Goal: Find contact information: Find contact information

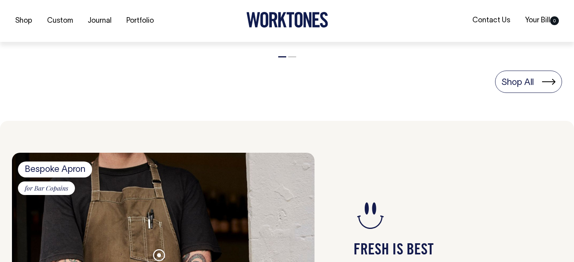
click at [376, 223] on icon at bounding box center [369, 215] width 33 height 35
drag, startPoint x: 387, startPoint y: 219, endPoint x: 363, endPoint y: 218, distance: 23.5
click at [363, 218] on icon at bounding box center [369, 215] width 33 height 35
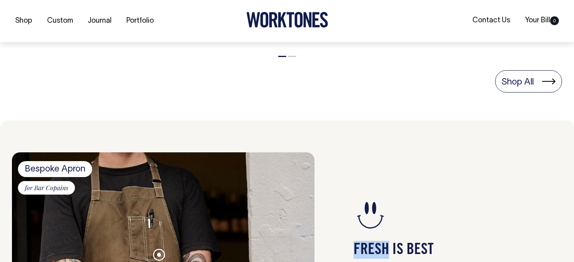
click at [363, 218] on icon at bounding box center [369, 215] width 33 height 35
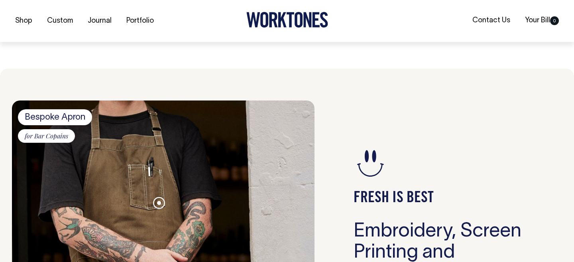
click at [400, 159] on div "FRESH IS BEST Embroidery, Screen Printing and Bespoke Uniforms Worktones is Aus…" at bounding box center [437, 257] width 247 height 314
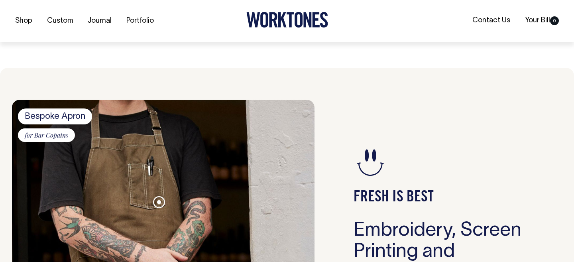
scroll to position [619, 0]
drag, startPoint x: 370, startPoint y: 159, endPoint x: 473, endPoint y: 116, distance: 111.4
click at [471, 117] on div "FRESH IS BEST Embroidery, Screen Printing and Bespoke Uniforms Worktones is Aus…" at bounding box center [437, 256] width 247 height 314
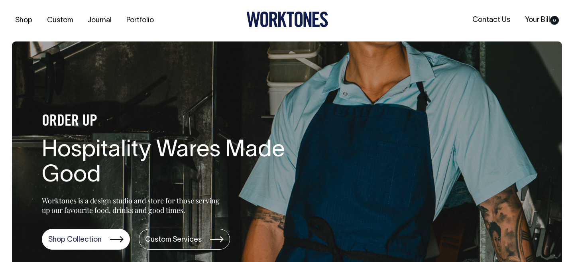
scroll to position [0, 0]
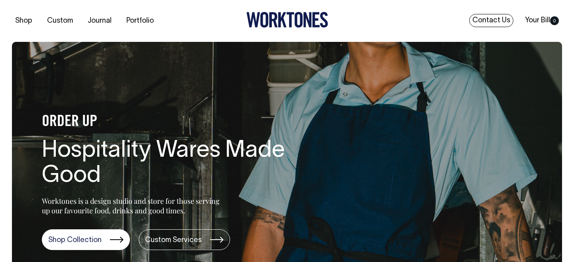
click at [485, 21] on link "Contact Us" at bounding box center [491, 20] width 44 height 13
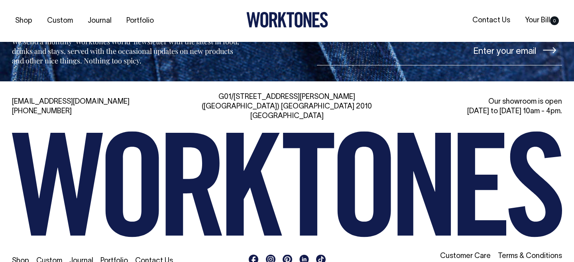
scroll to position [1810, 0]
